Goal: Transaction & Acquisition: Purchase product/service

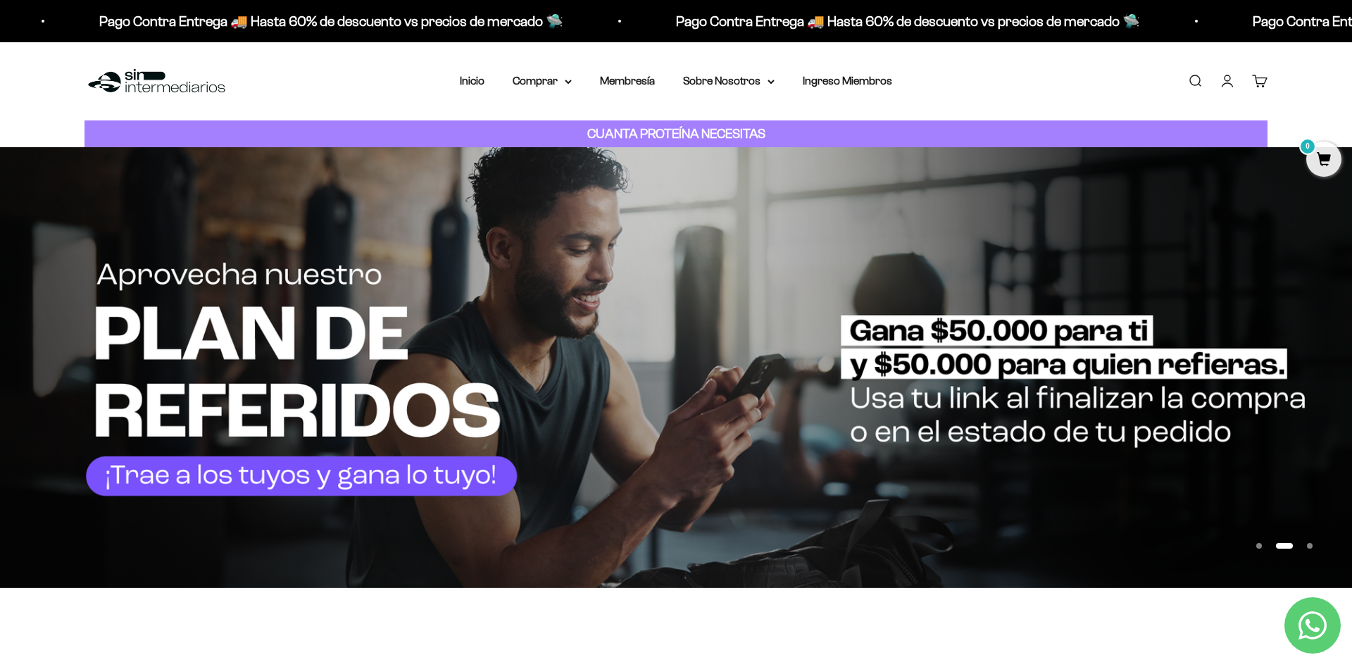
click at [1224, 86] on link "Iniciar sesión" at bounding box center [1227, 80] width 15 height 15
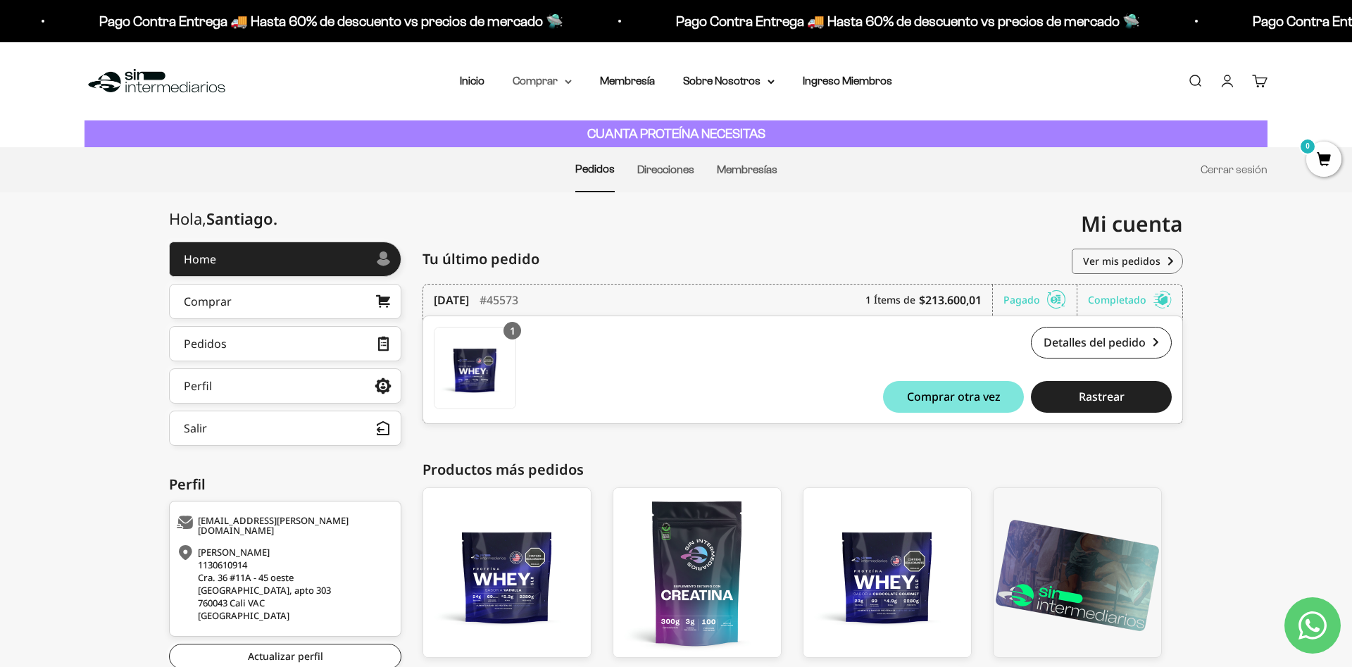
click at [532, 75] on summary "Comprar" at bounding box center [542, 81] width 59 height 18
click at [563, 124] on summary "Proteínas" at bounding box center [579, 126] width 116 height 18
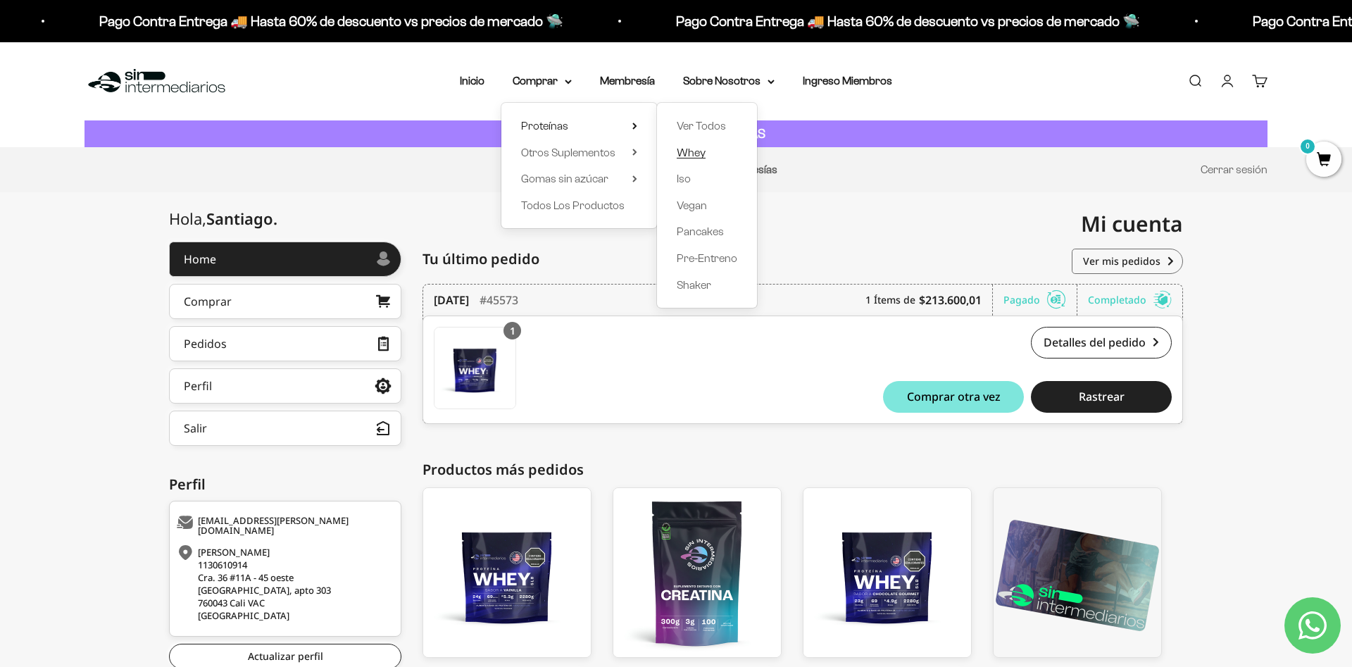
click at [689, 154] on span "Whey" at bounding box center [691, 152] width 29 height 12
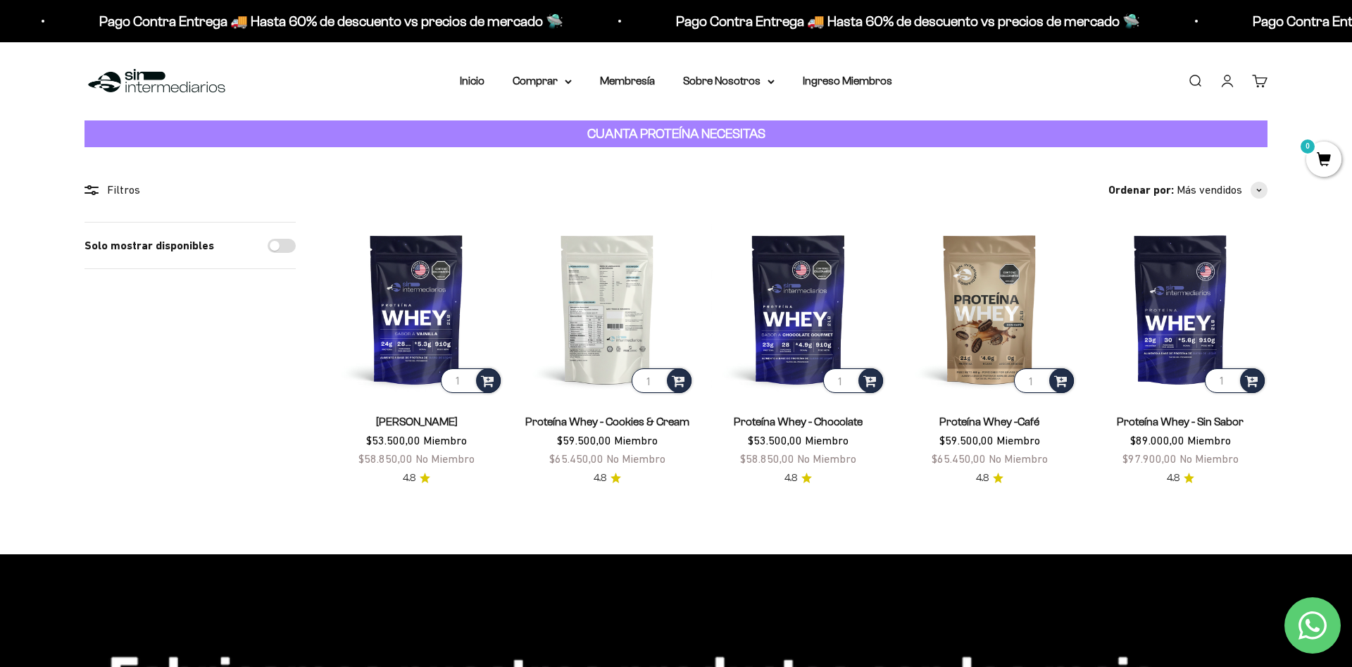
click at [582, 283] on img at bounding box center [607, 309] width 174 height 174
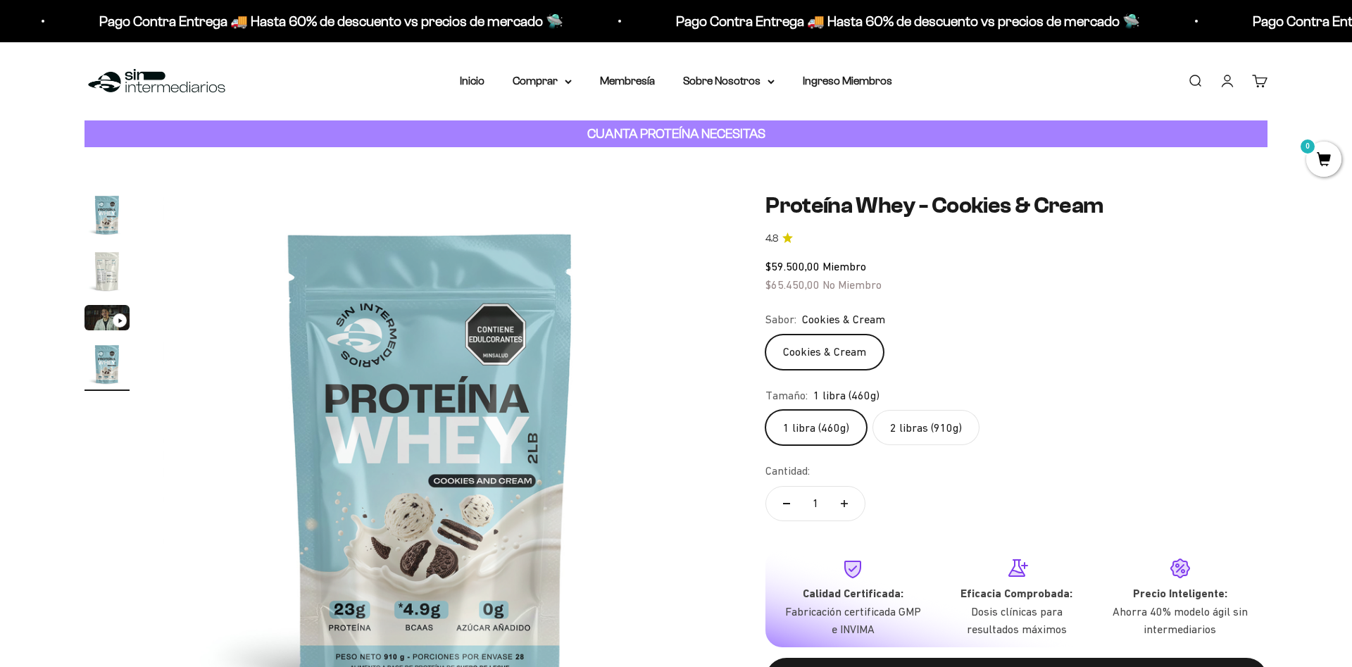
scroll to position [0, 1654]
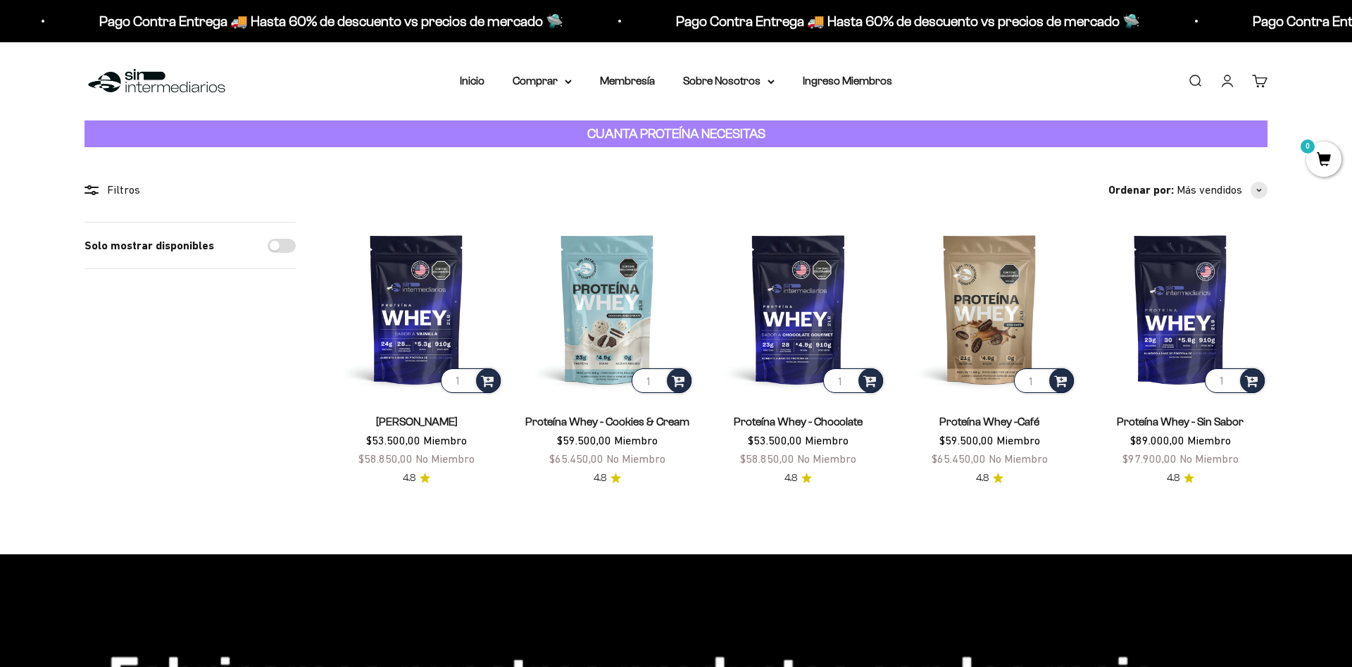
click at [408, 342] on img at bounding box center [417, 309] width 174 height 174
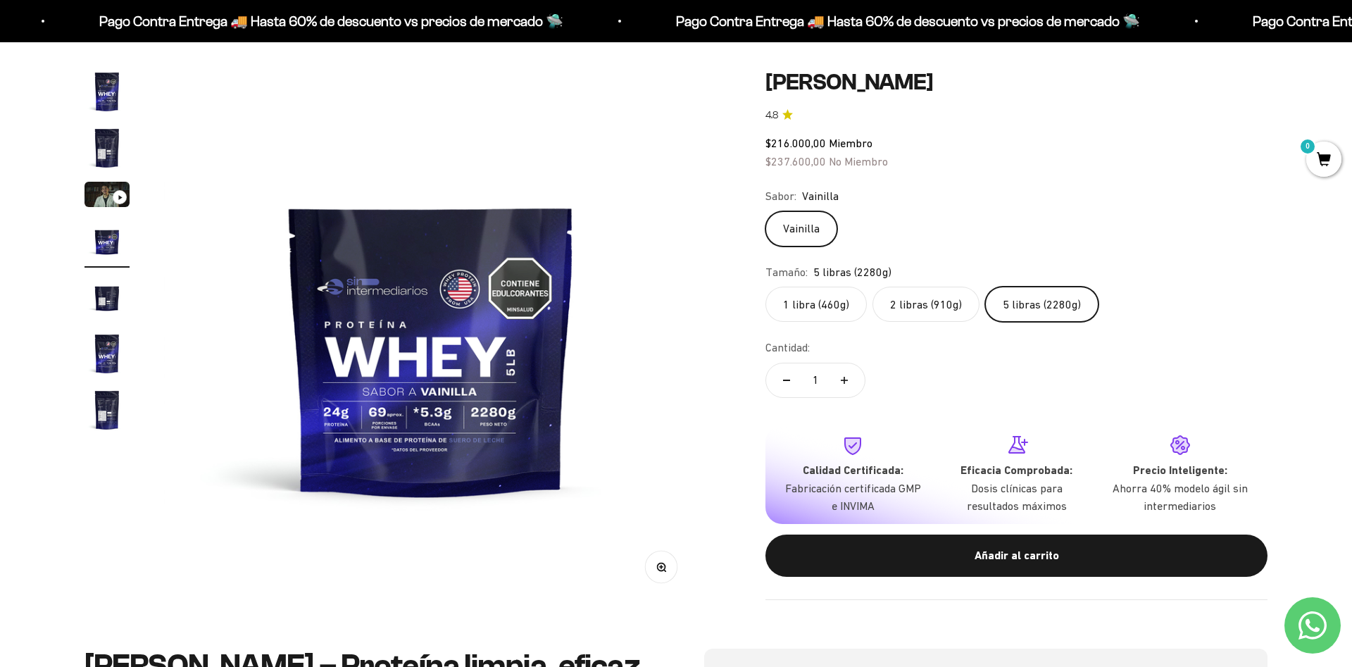
scroll to position [144, 0]
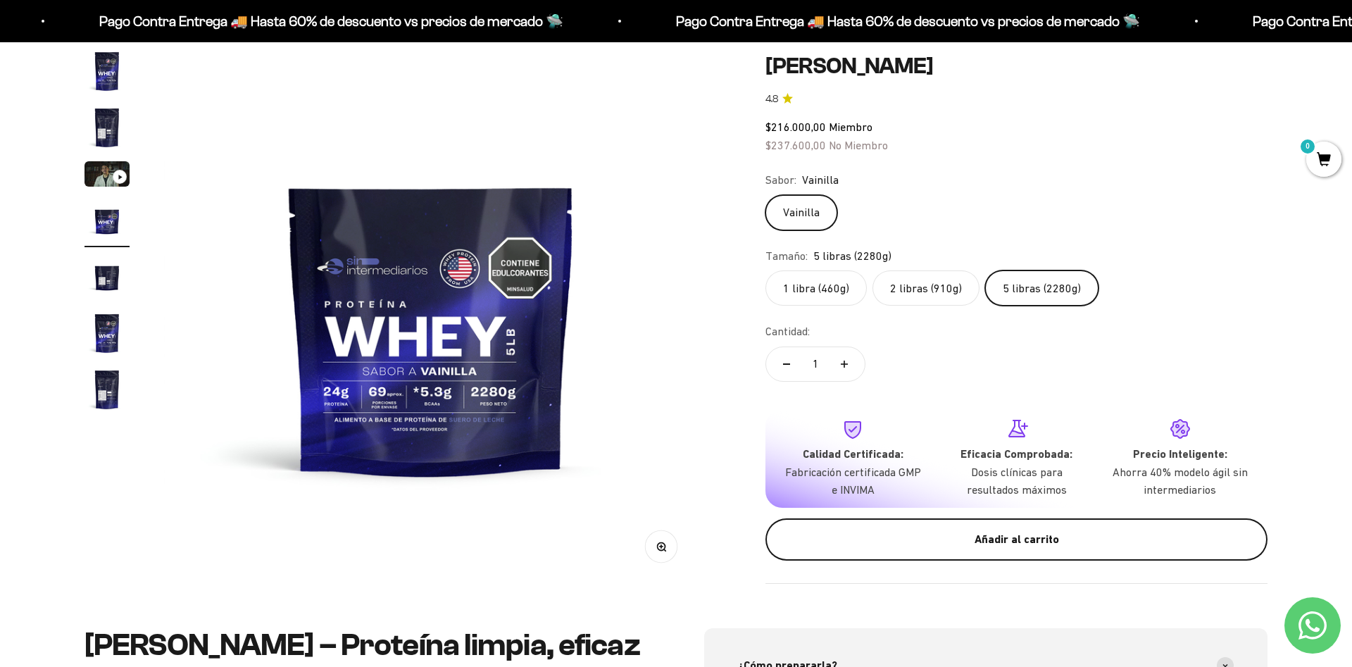
click at [1012, 538] on div "Añadir al carrito" at bounding box center [1017, 539] width 446 height 18
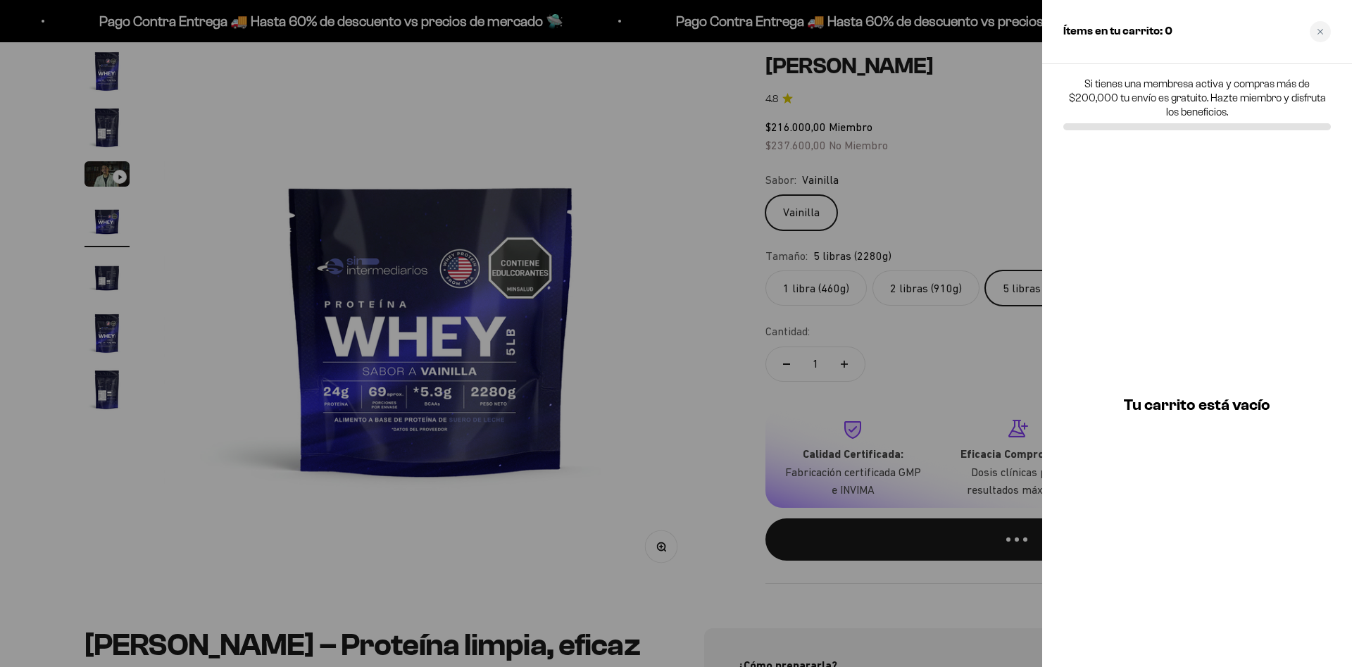
scroll to position [0, 1654]
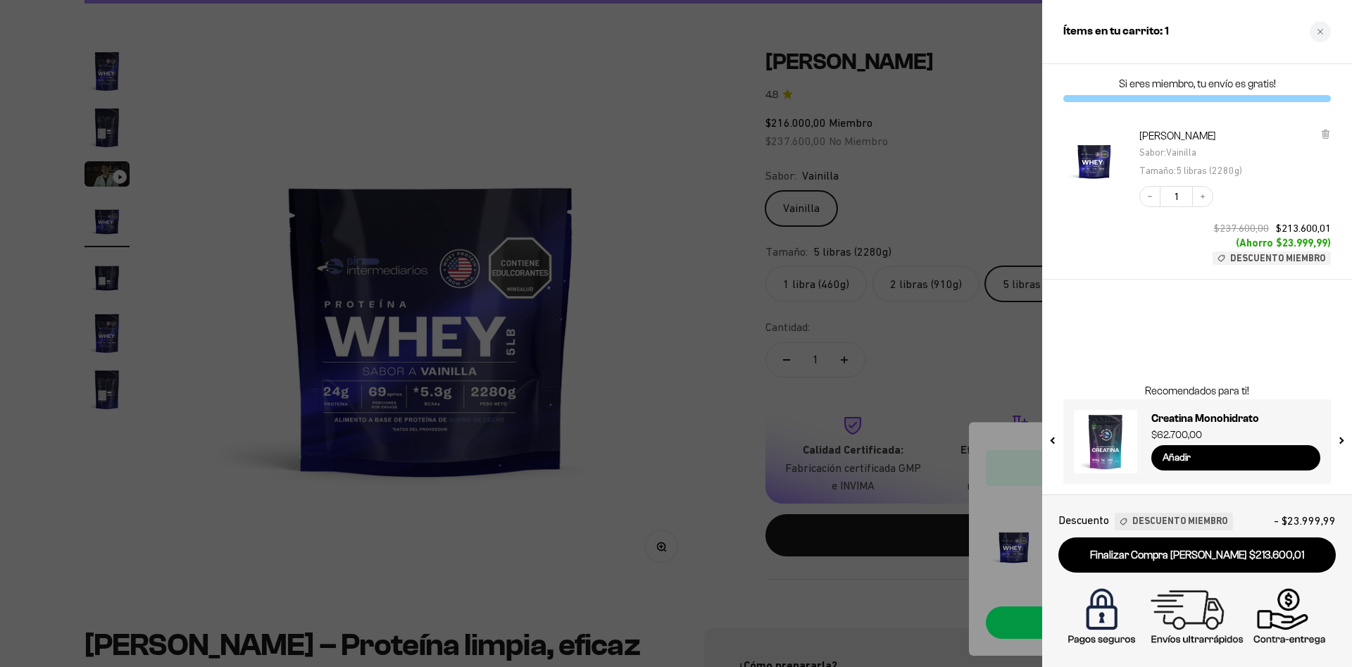
click at [637, 403] on div at bounding box center [676, 333] width 1352 height 667
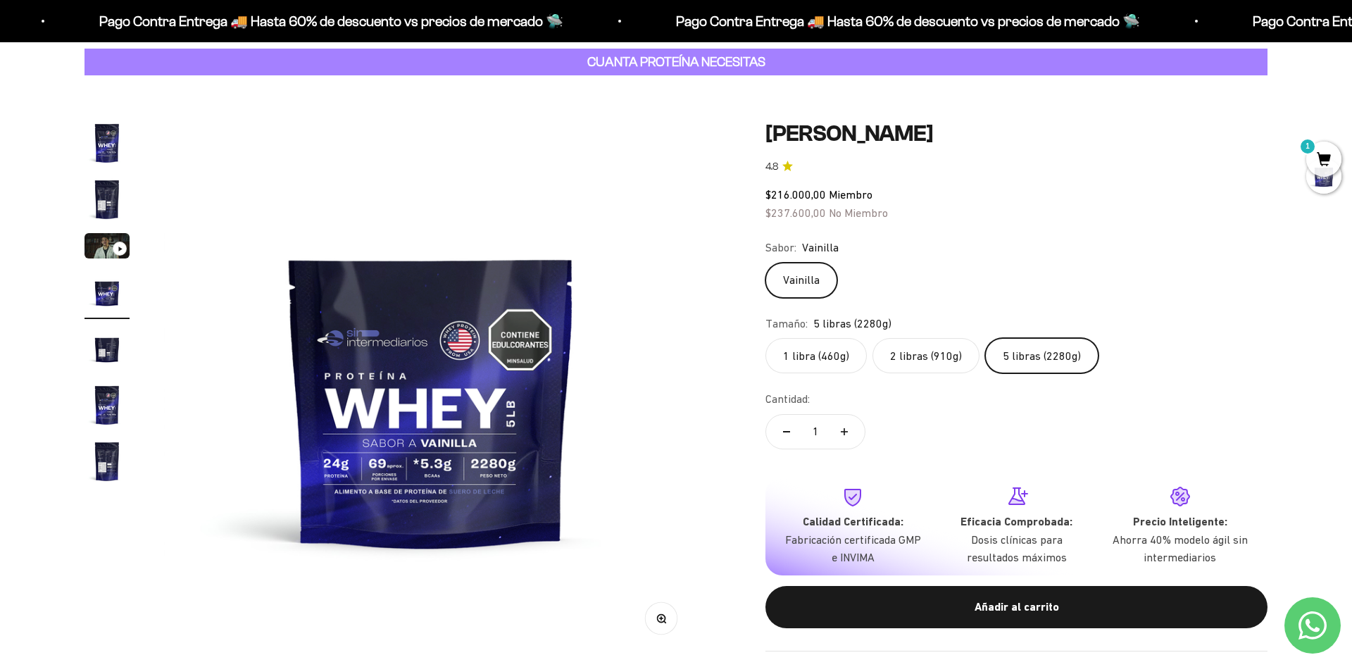
scroll to position [0, 0]
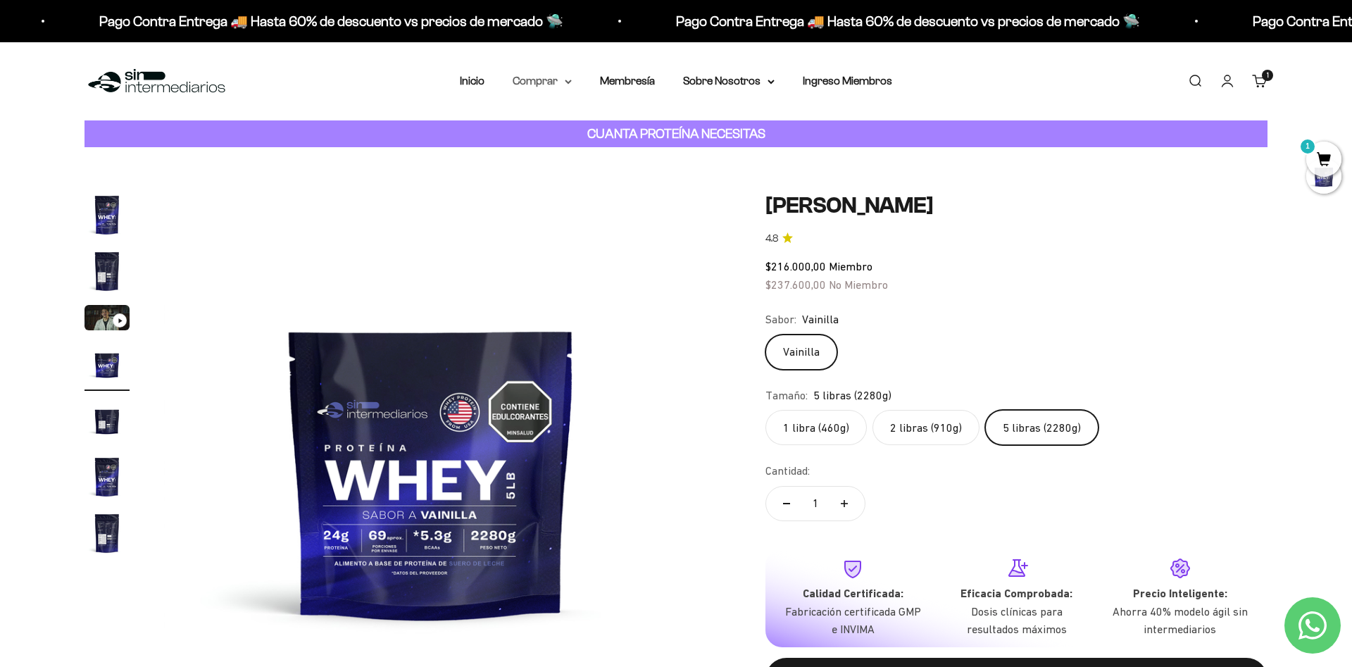
click at [542, 86] on summary "Comprar" at bounding box center [542, 81] width 59 height 18
click at [573, 145] on span "Otros Suplementos" at bounding box center [568, 153] width 94 height 18
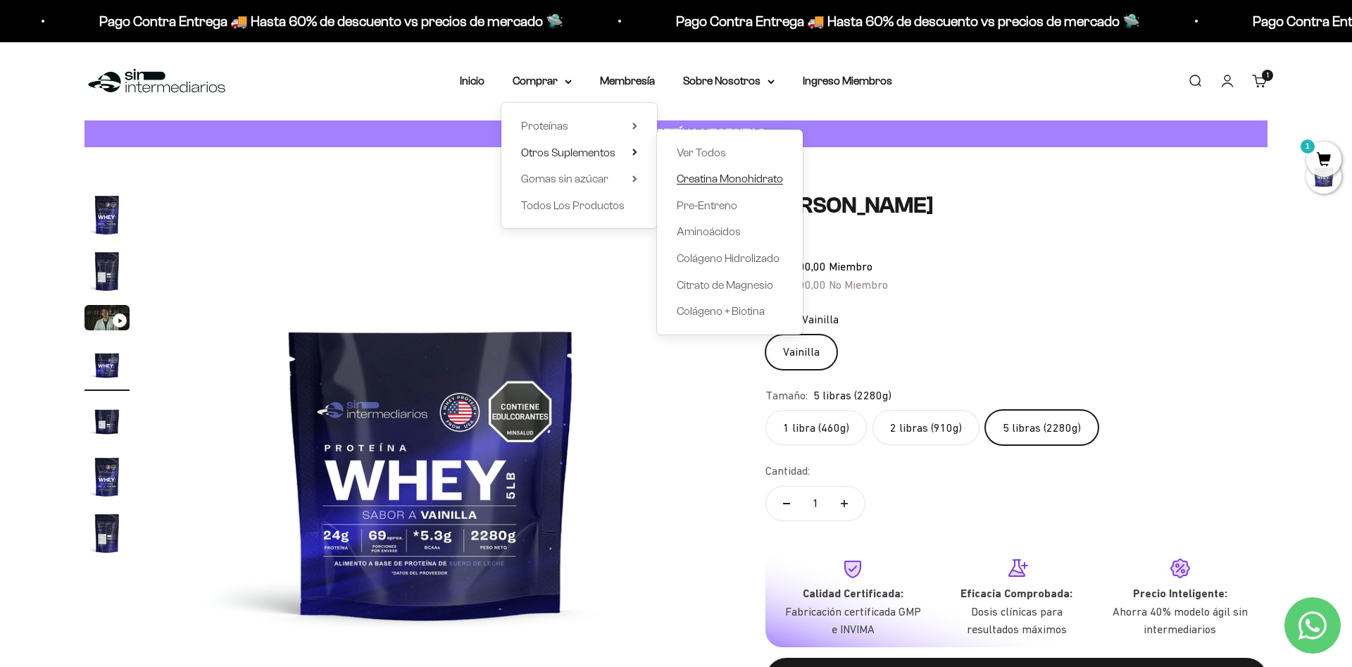
click at [744, 178] on span "Creatina Monohidrato" at bounding box center [730, 179] width 106 height 12
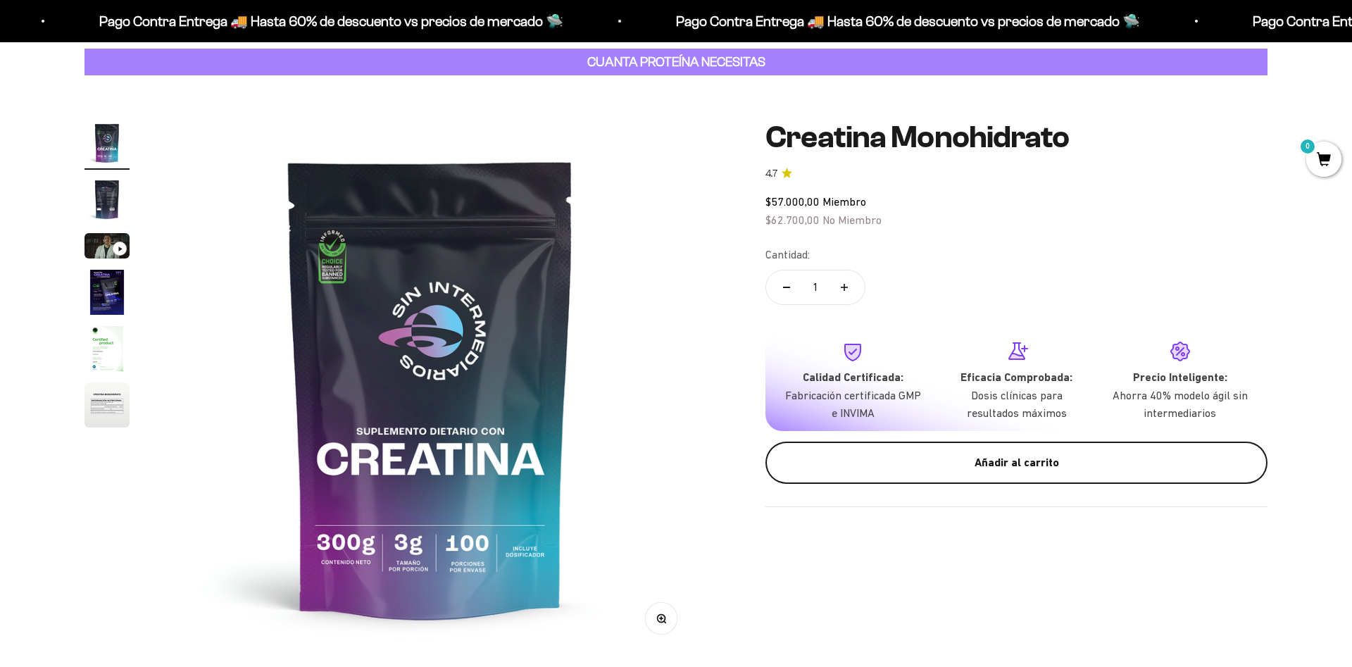
scroll to position [72, 0]
click at [963, 469] on button "Añadir al carrito" at bounding box center [1017, 463] width 502 height 42
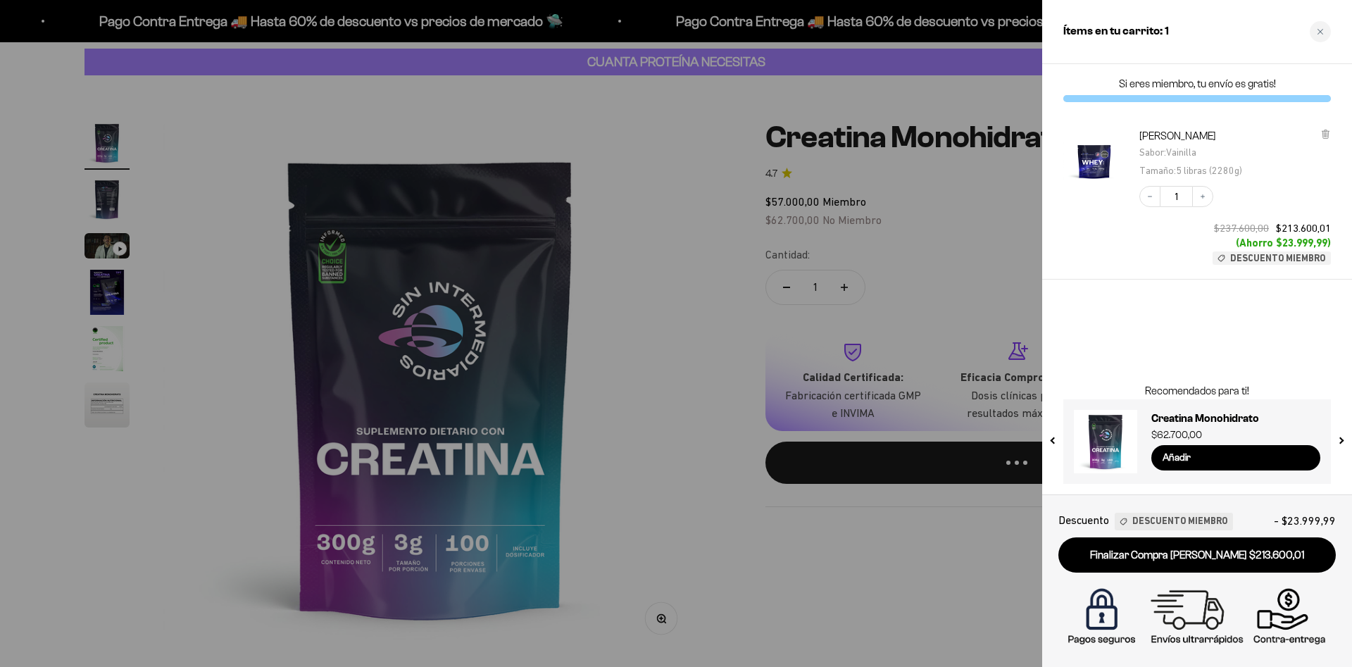
scroll to position [0, 0]
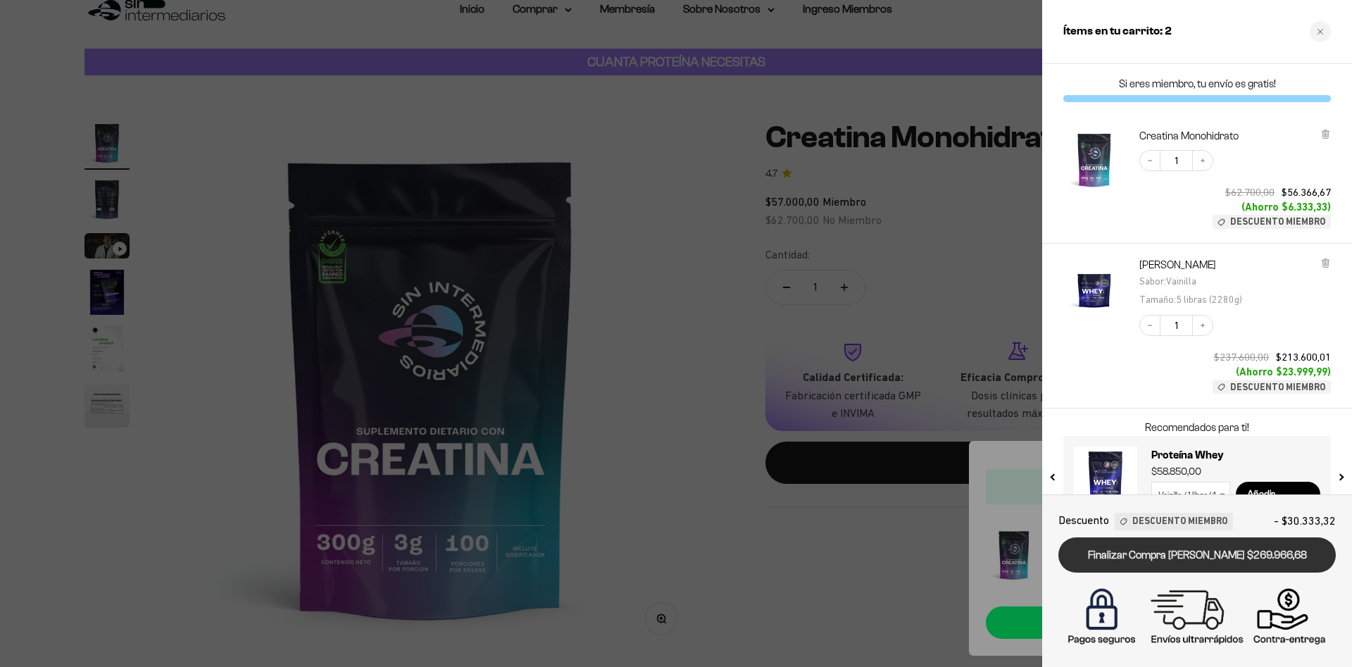
click at [1189, 554] on link "Finalizar Compra [PERSON_NAME] $269.966,68" at bounding box center [1196, 555] width 277 height 36
